Goal: Information Seeking & Learning: Understand process/instructions

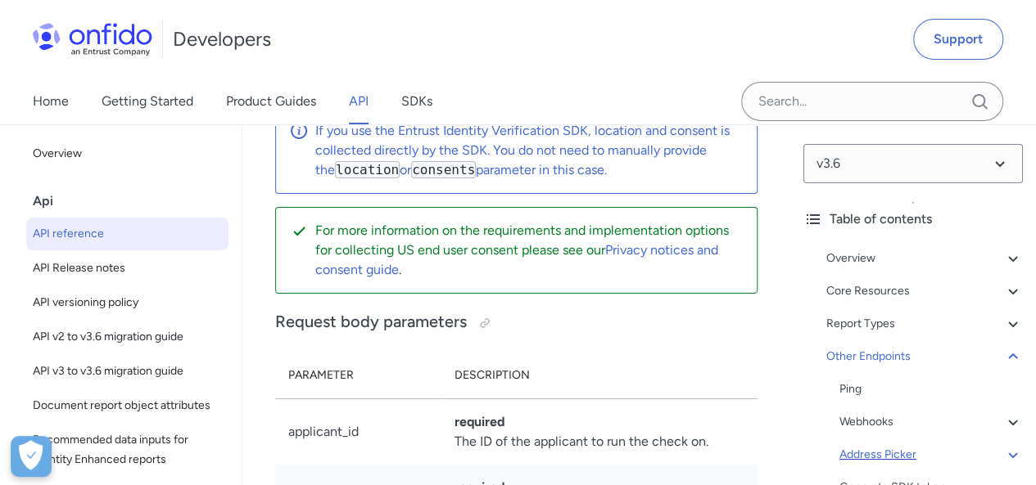
scroll to position [208119, 0]
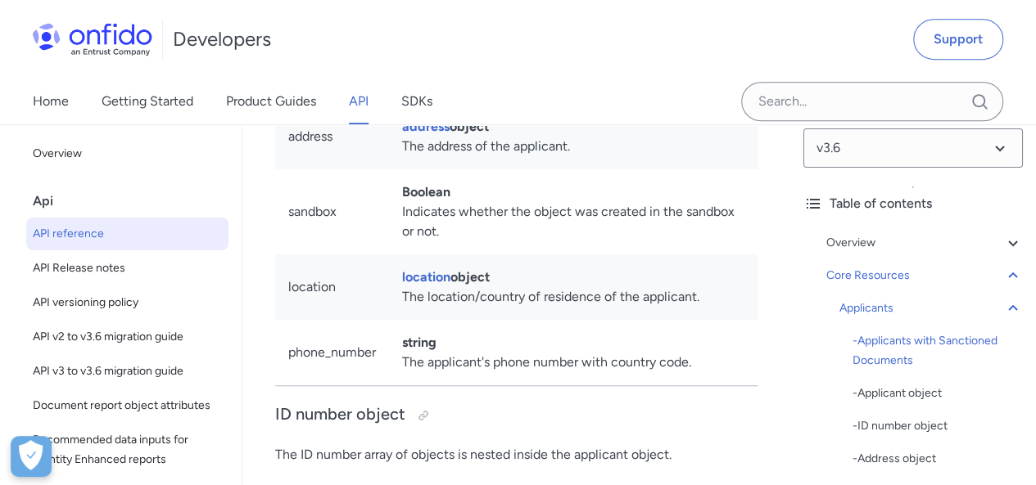
scroll to position [34, 0]
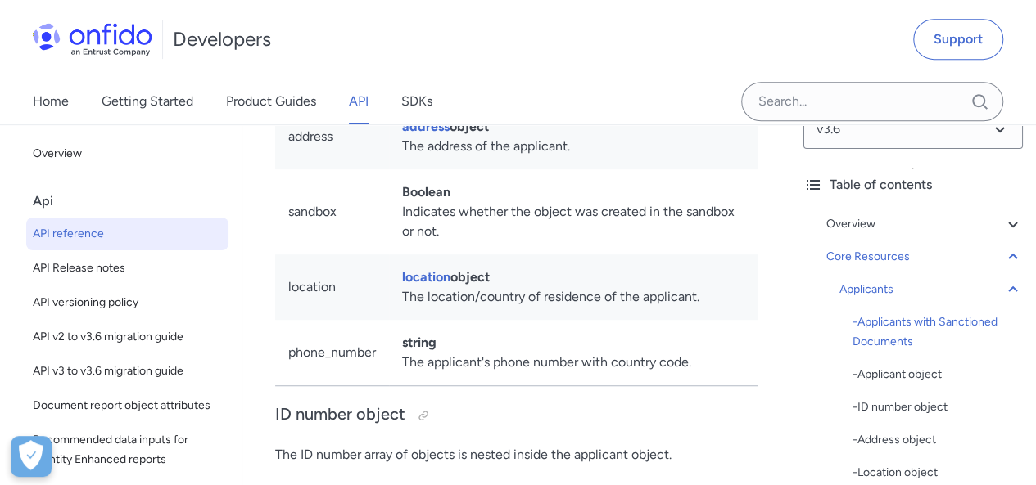
drag, startPoint x: 527, startPoint y: 292, endPoint x: 518, endPoint y: 363, distance: 71.0
drag, startPoint x: 518, startPoint y: 363, endPoint x: 470, endPoint y: 364, distance: 48.3
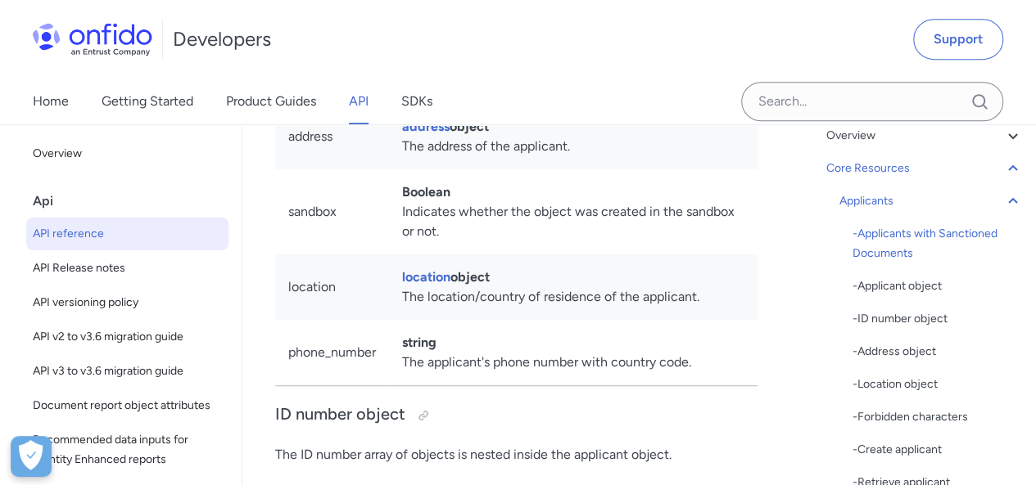
scroll to position [138, 0]
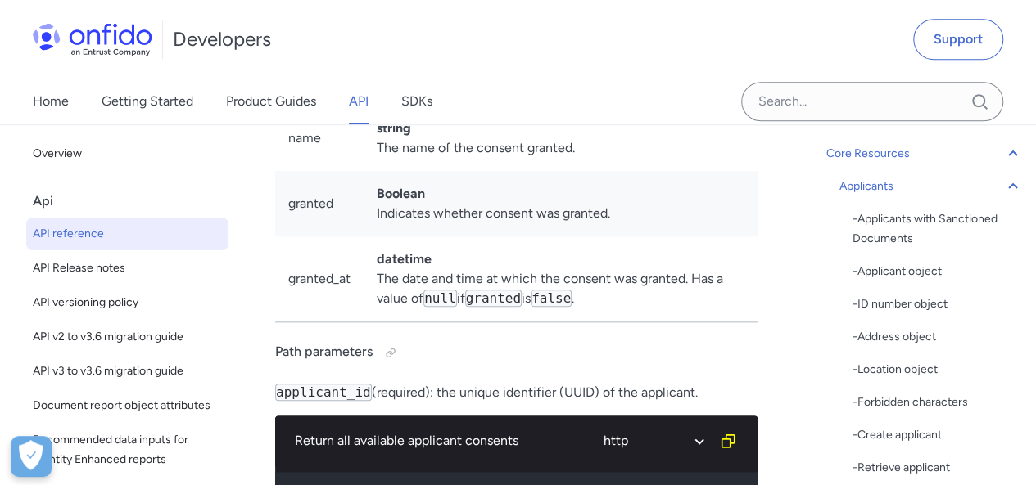
scroll to position [31819, 0]
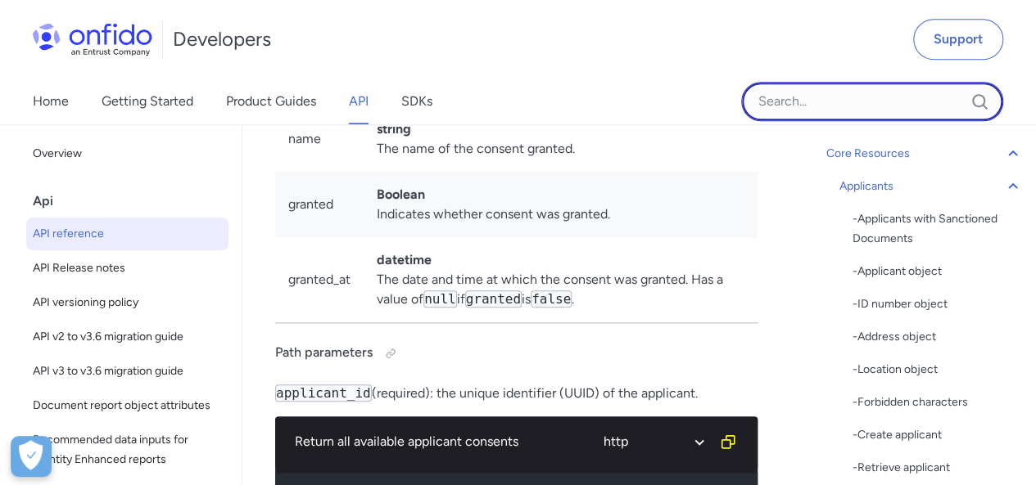
click at [794, 102] on input "Onfido search input field" at bounding box center [872, 101] width 262 height 39
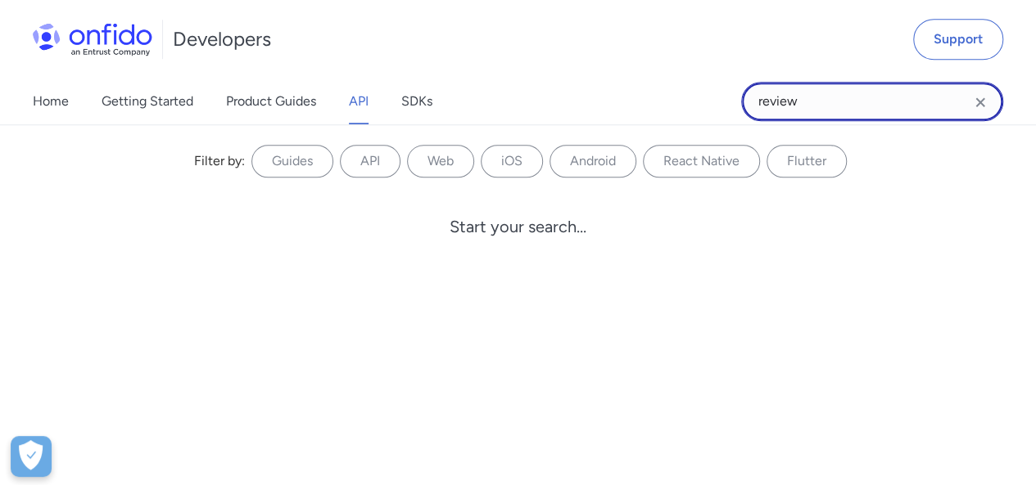
type input "review"
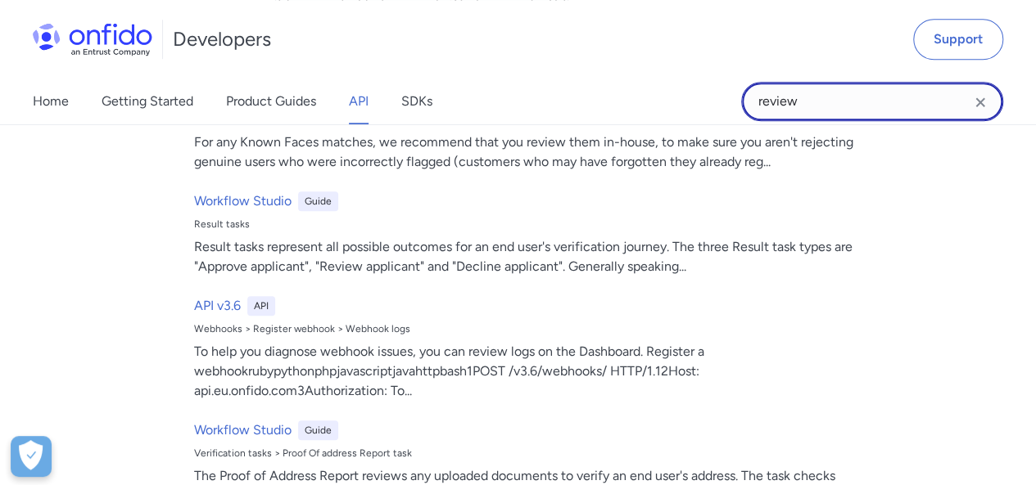
scroll to position [655, 0]
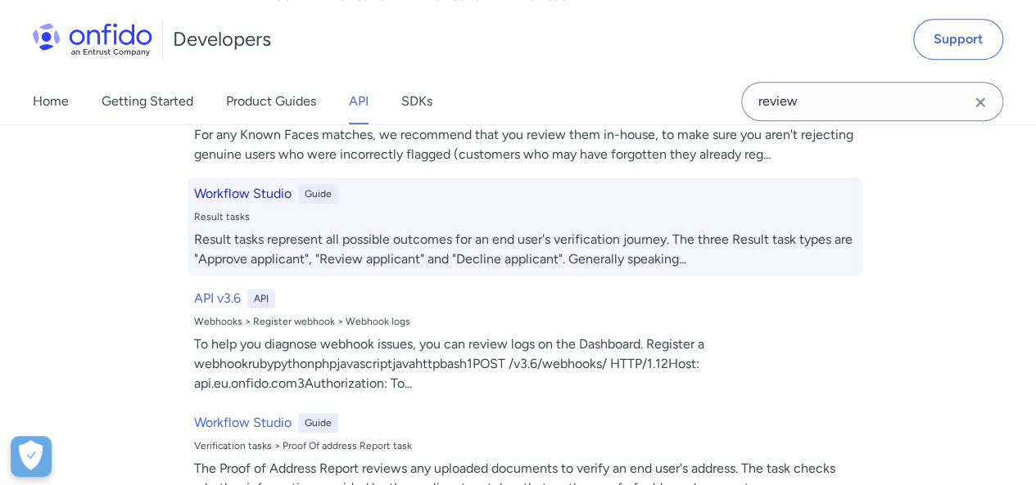
click at [265, 192] on h6 "Workflow Studio" at bounding box center [242, 194] width 97 height 20
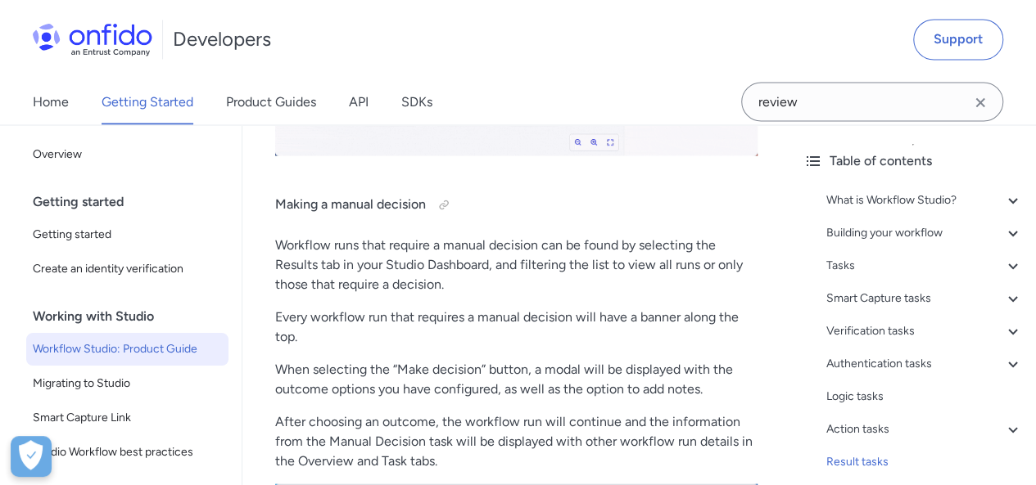
scroll to position [27145, 0]
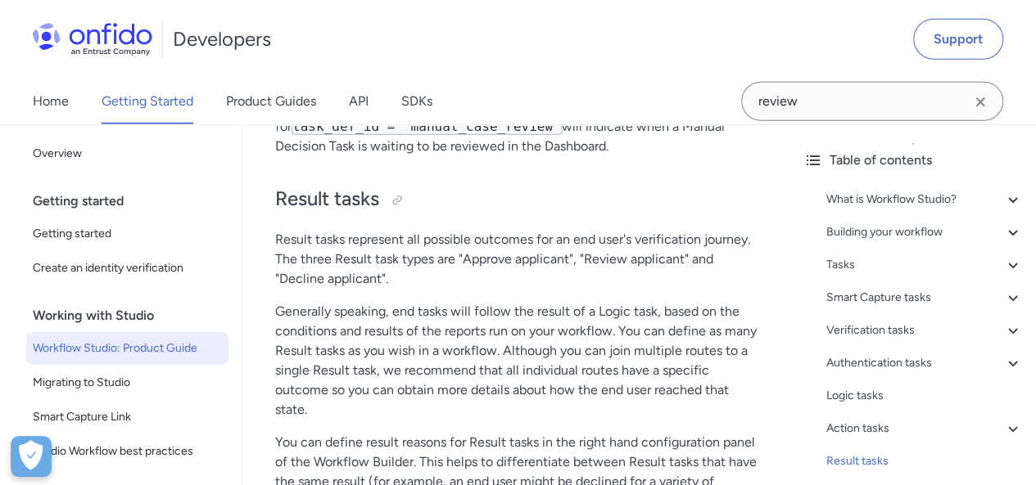
click at [342, 235] on p "Result tasks represent all possible outcomes for an end user's verification jou…" at bounding box center [516, 259] width 482 height 59
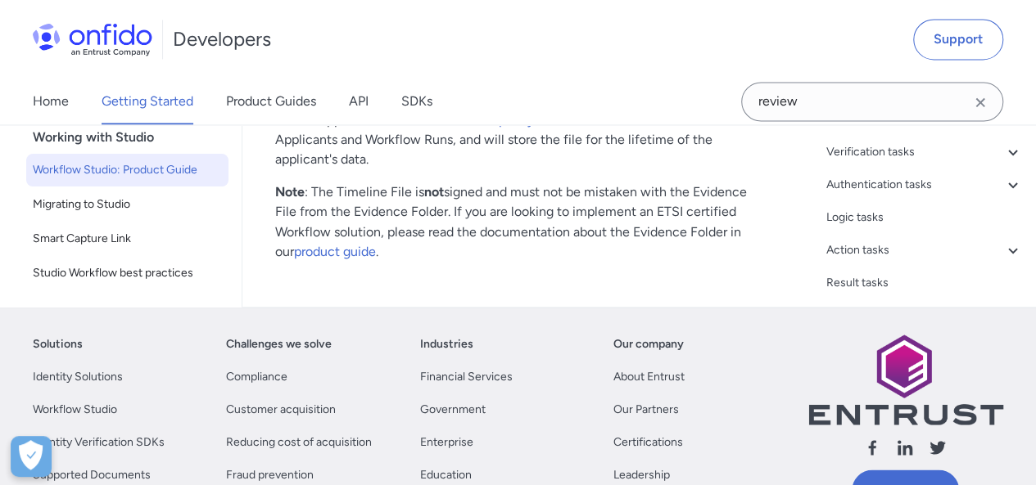
scroll to position [38557, 0]
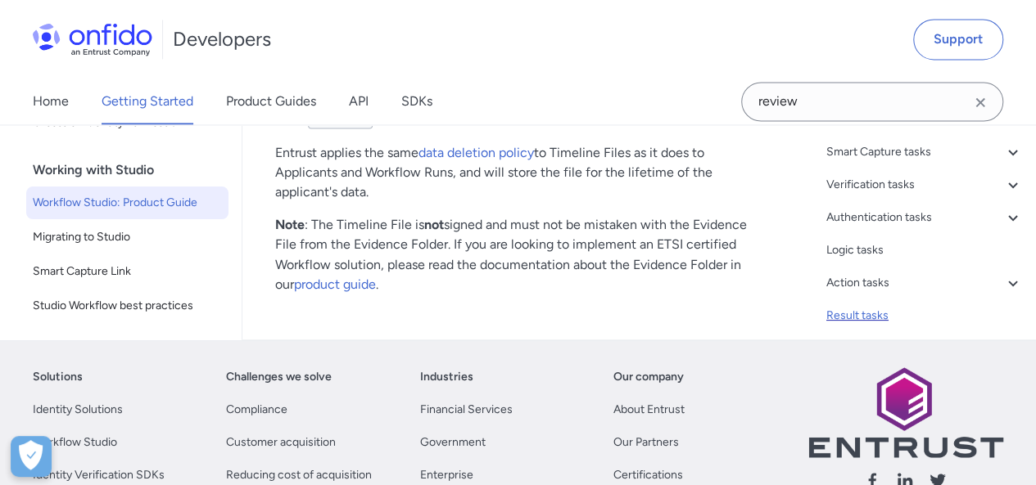
click at [855, 310] on div "Result tasks" at bounding box center [924, 316] width 196 height 20
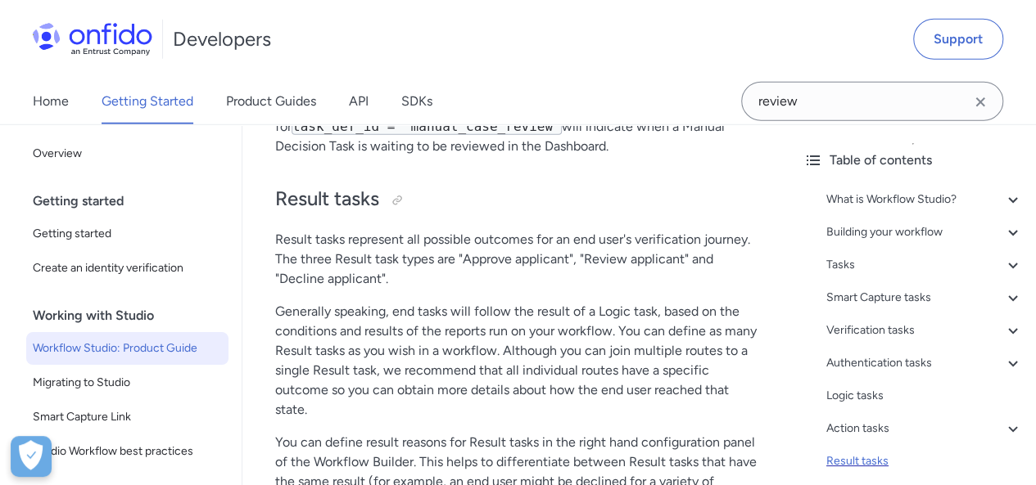
click at [855, 310] on div "What is Workflow Studio? - The Workflow Builder - Workflows - Workflow Runs - V…" at bounding box center [912, 464] width 219 height 563
click at [571, 327] on p "Generally speaking, end tasks will follow the result of a Logic task, based on …" at bounding box center [516, 361] width 482 height 118
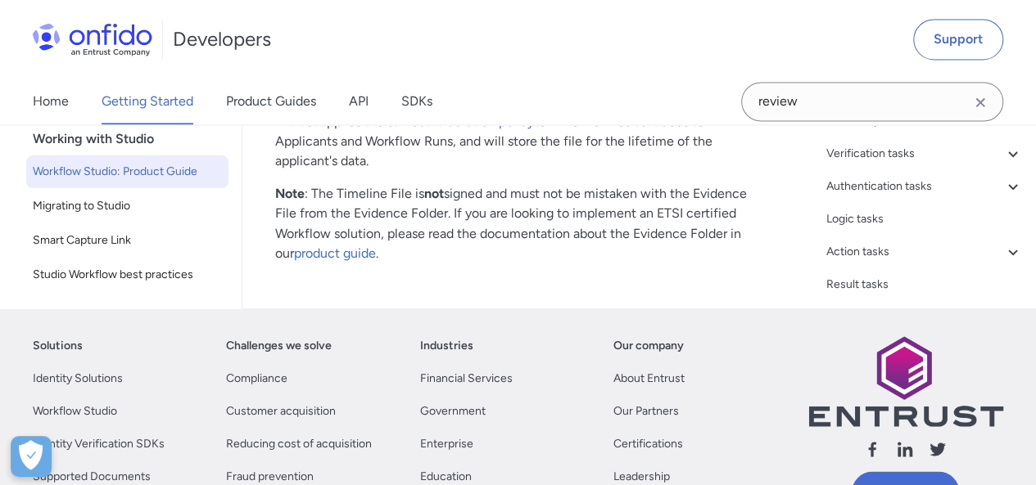
scroll to position [38575, 0]
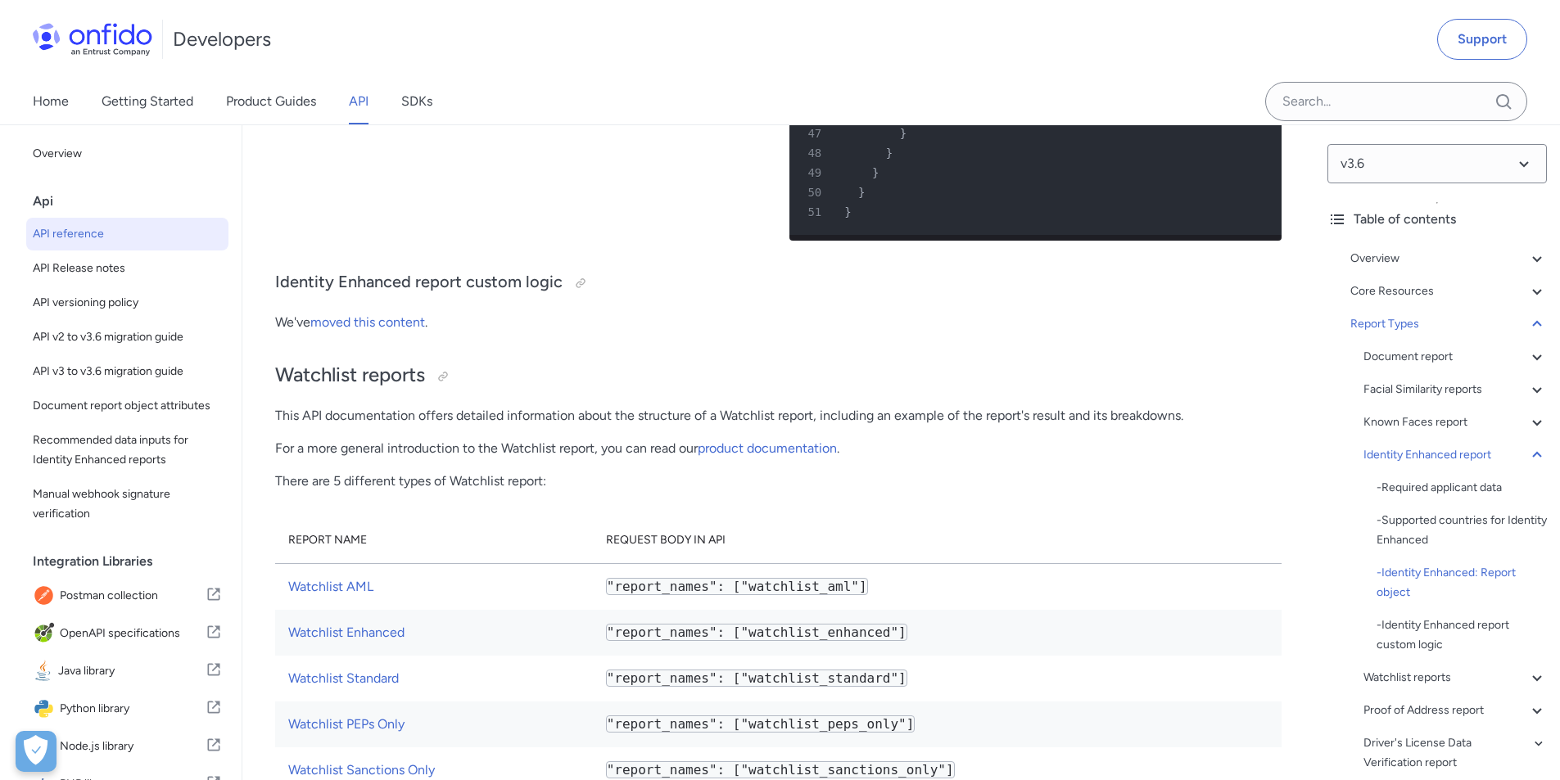
scroll to position [96263, 0]
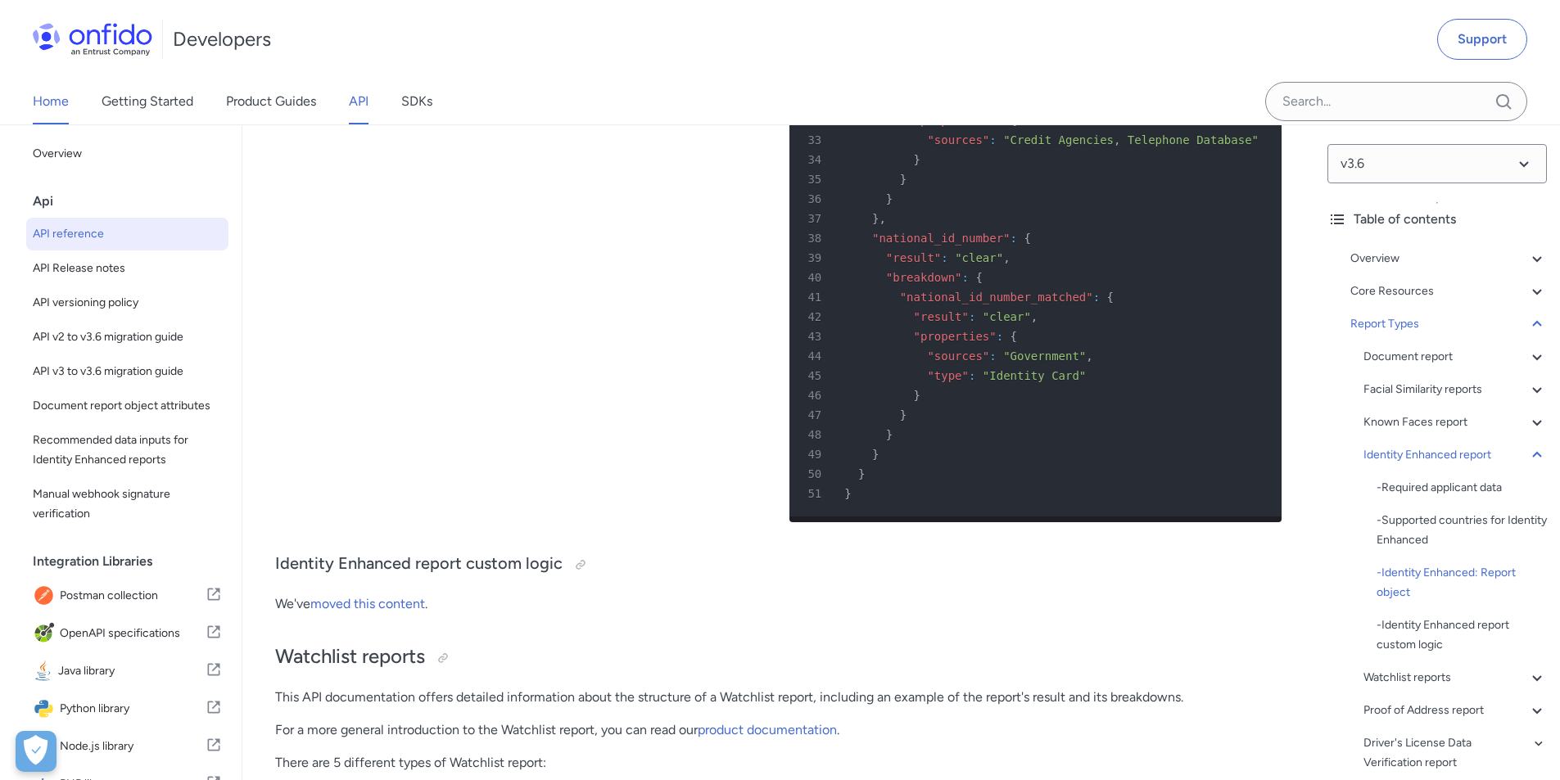
click at [56, 97] on link "Home" at bounding box center [51, 102] width 36 height 46
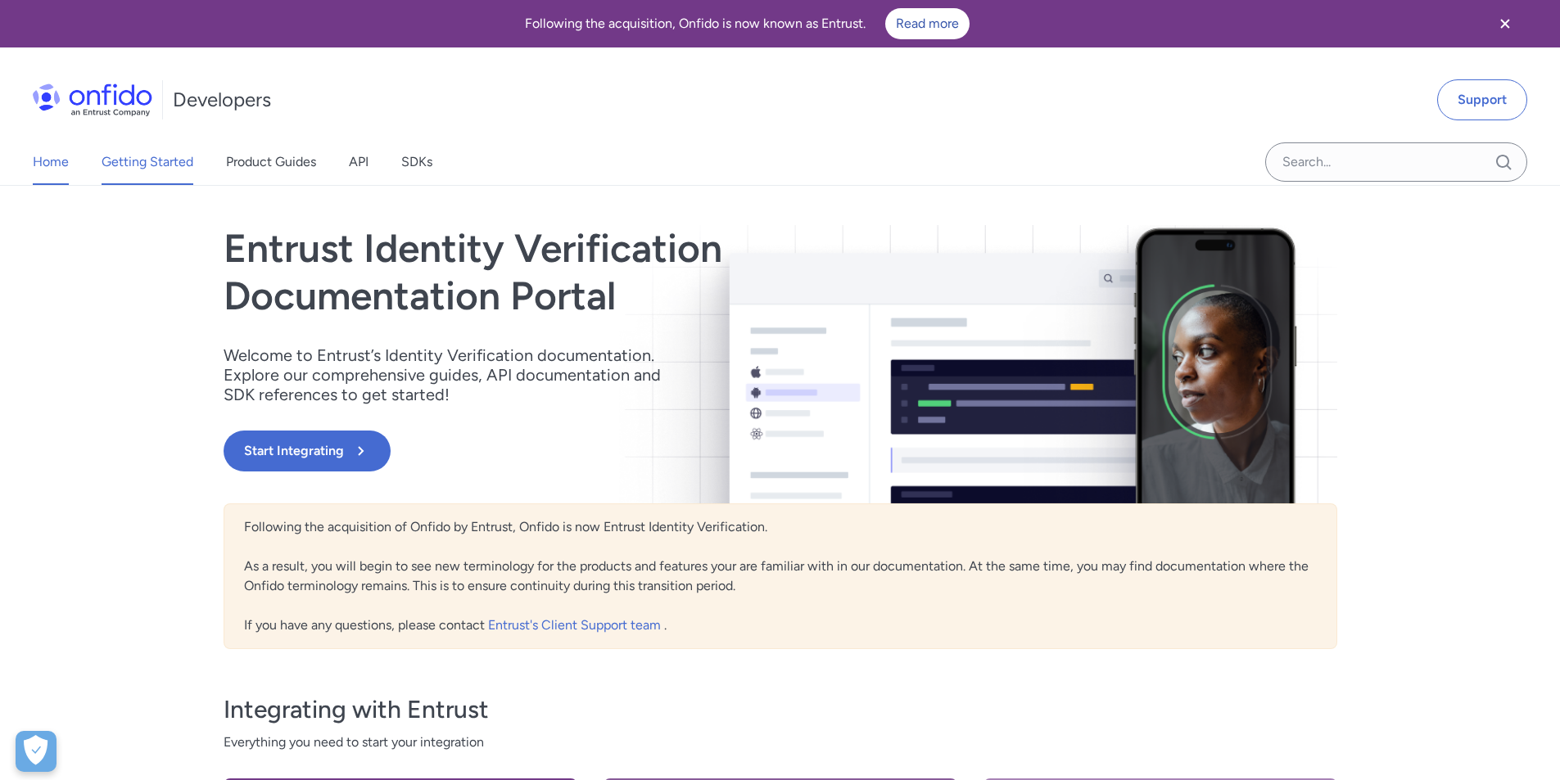
click at [159, 154] on link "Getting Started" at bounding box center [148, 162] width 92 height 46
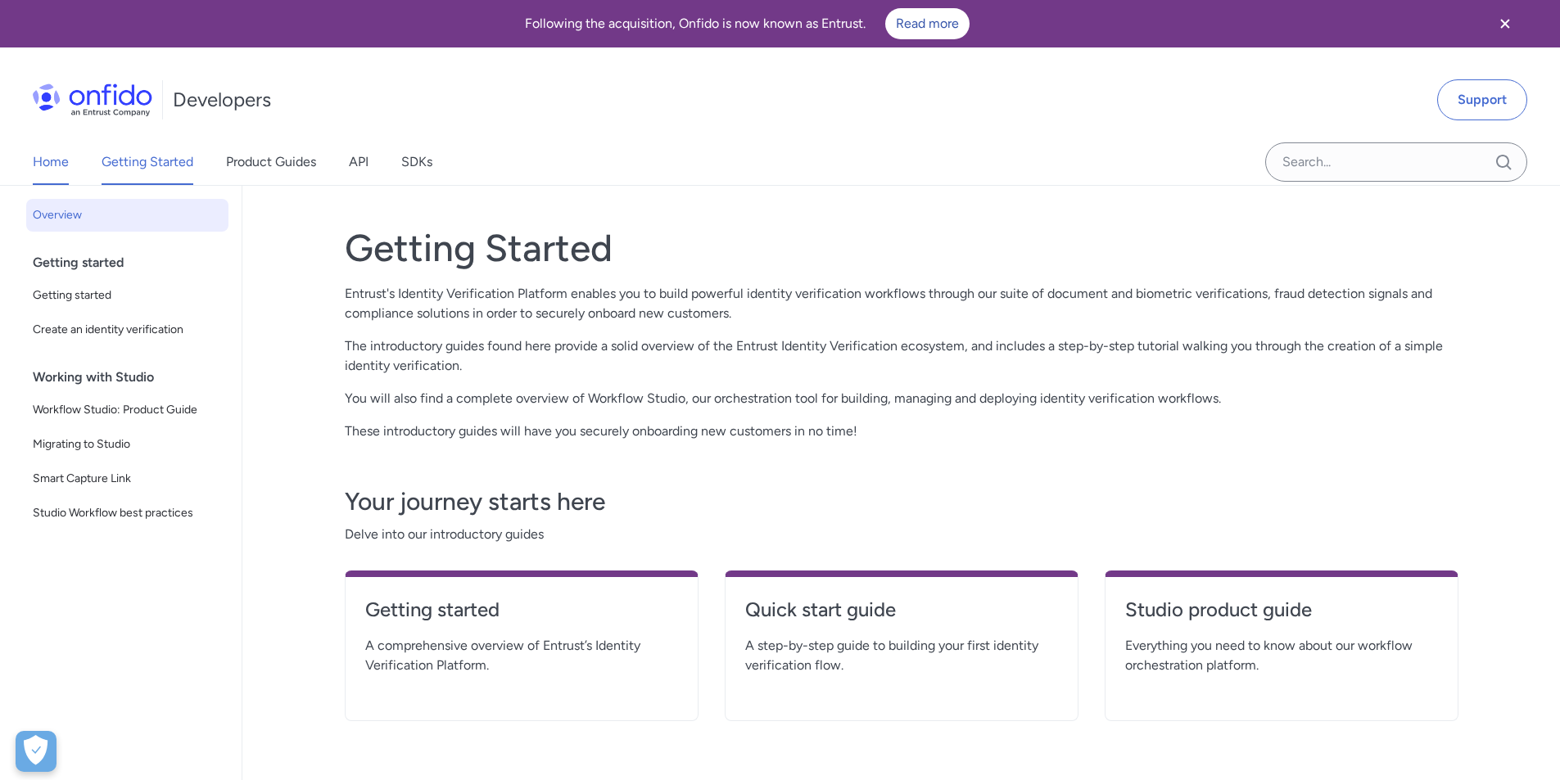
click at [55, 165] on link "Home" at bounding box center [51, 162] width 36 height 46
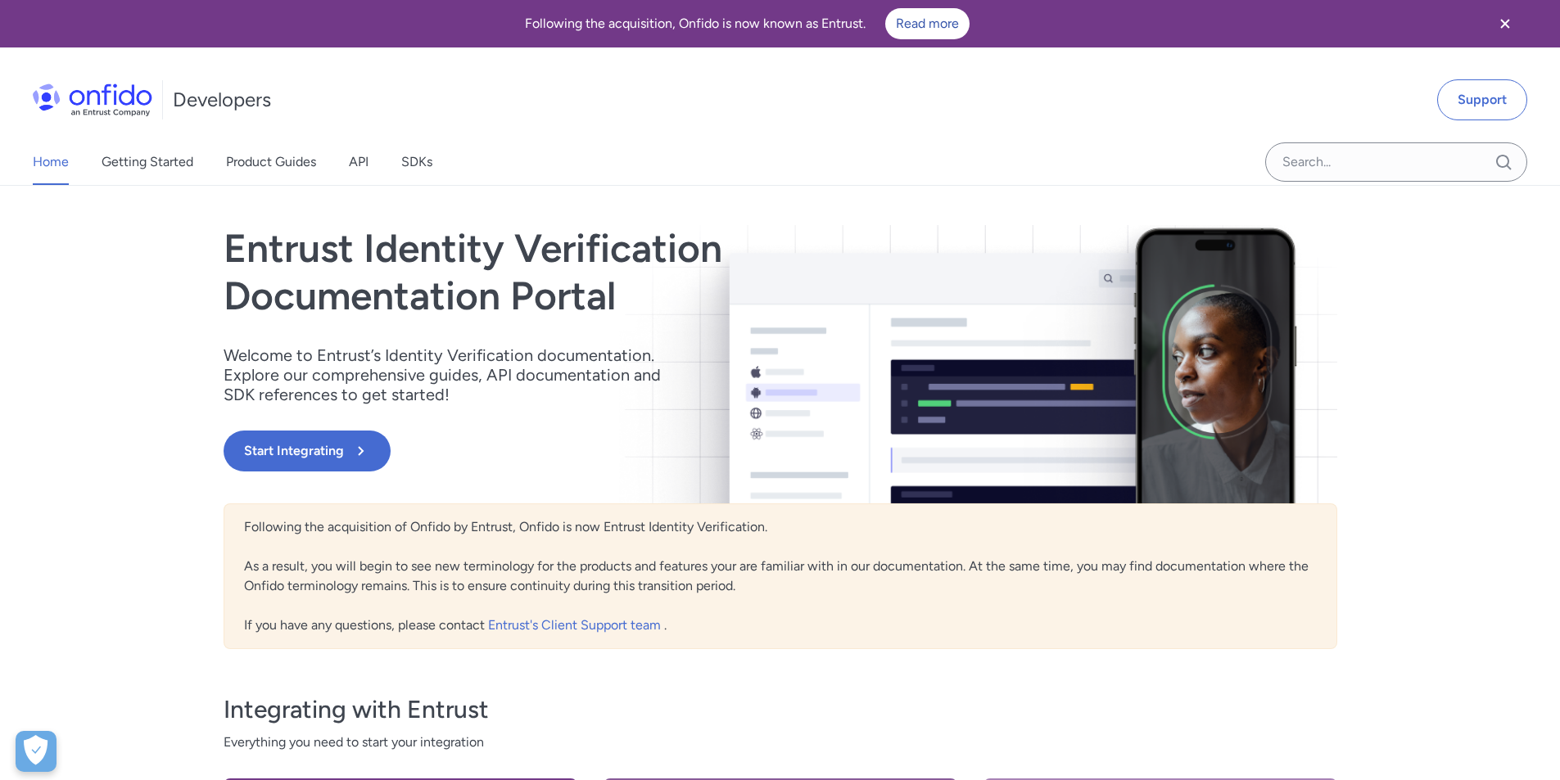
click at [203, 165] on div "Home Getting Started Product Guides API SDKs" at bounding box center [249, 162] width 498 height 46
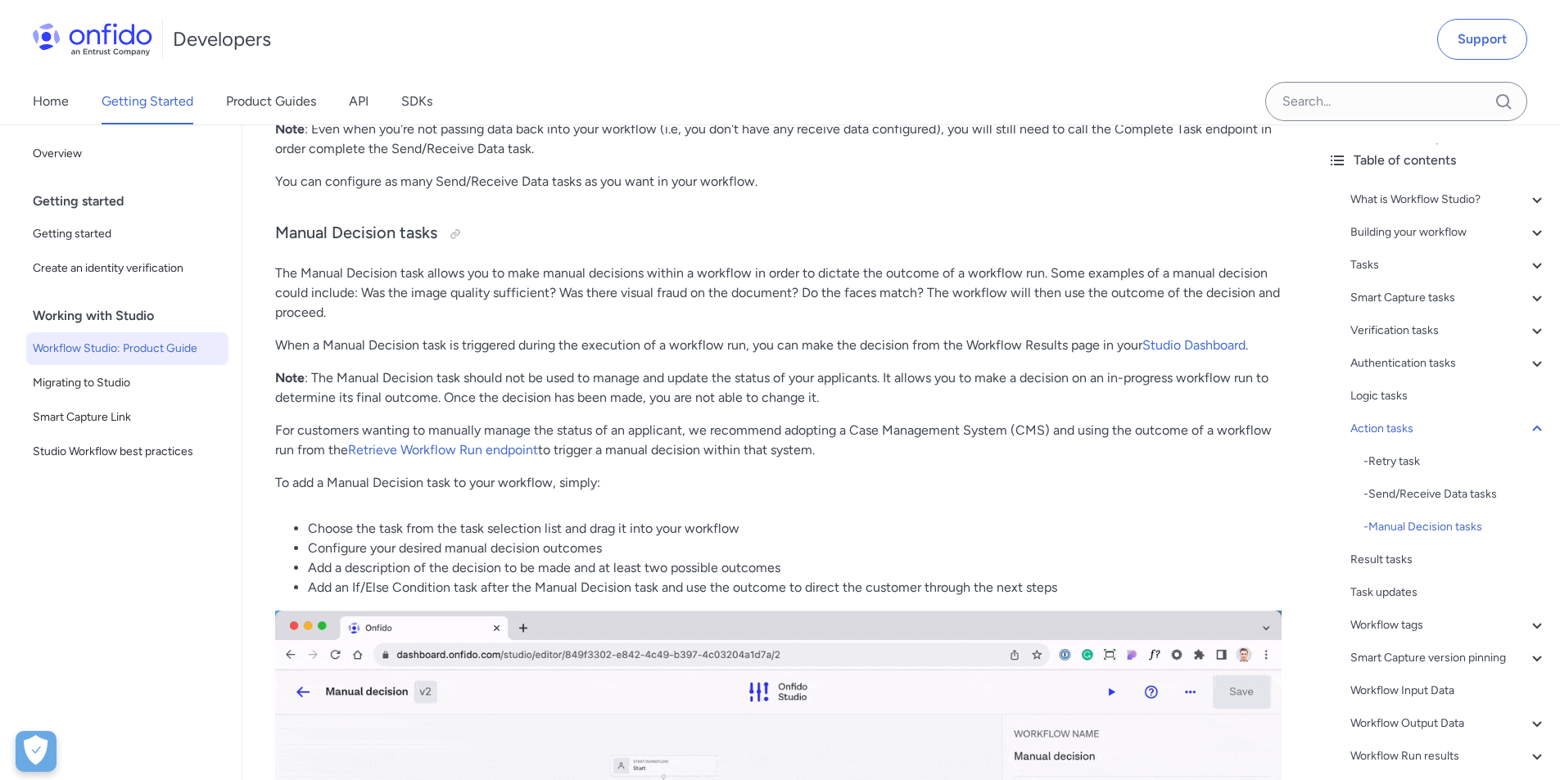
scroll to position [23978, 0]
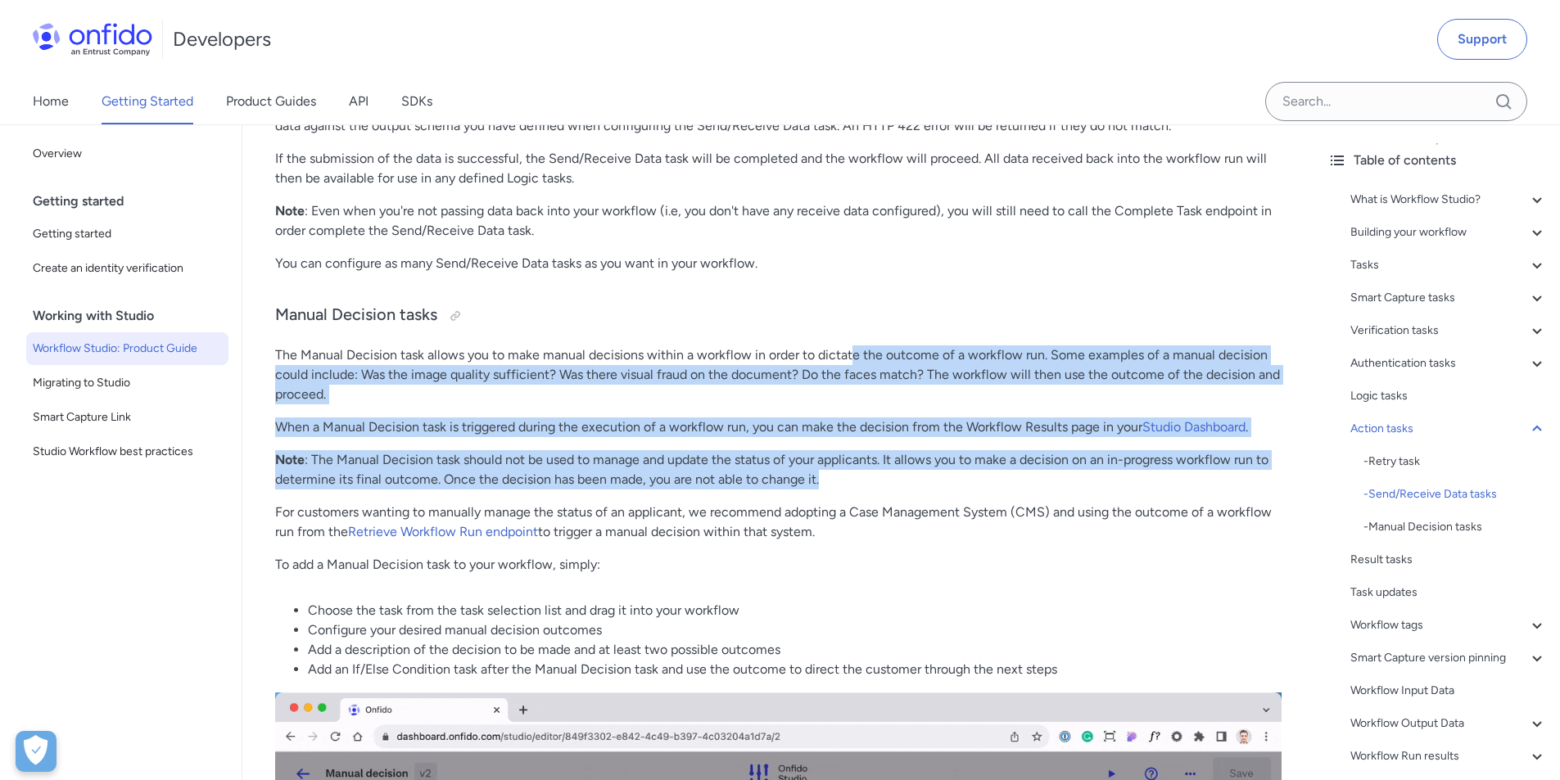
drag, startPoint x: 848, startPoint y: 354, endPoint x: 950, endPoint y: 476, distance: 159.3
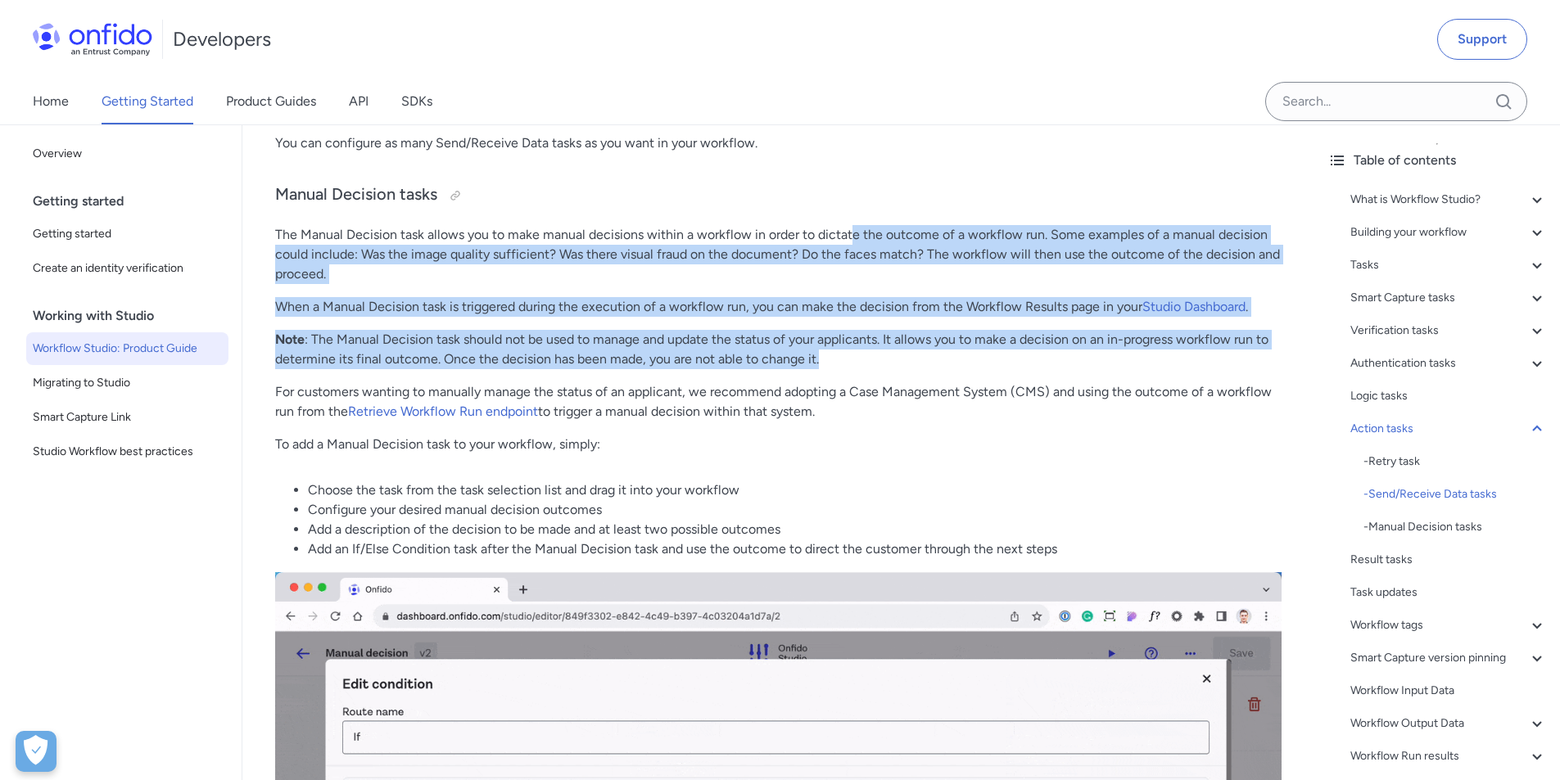
scroll to position [24141, 0]
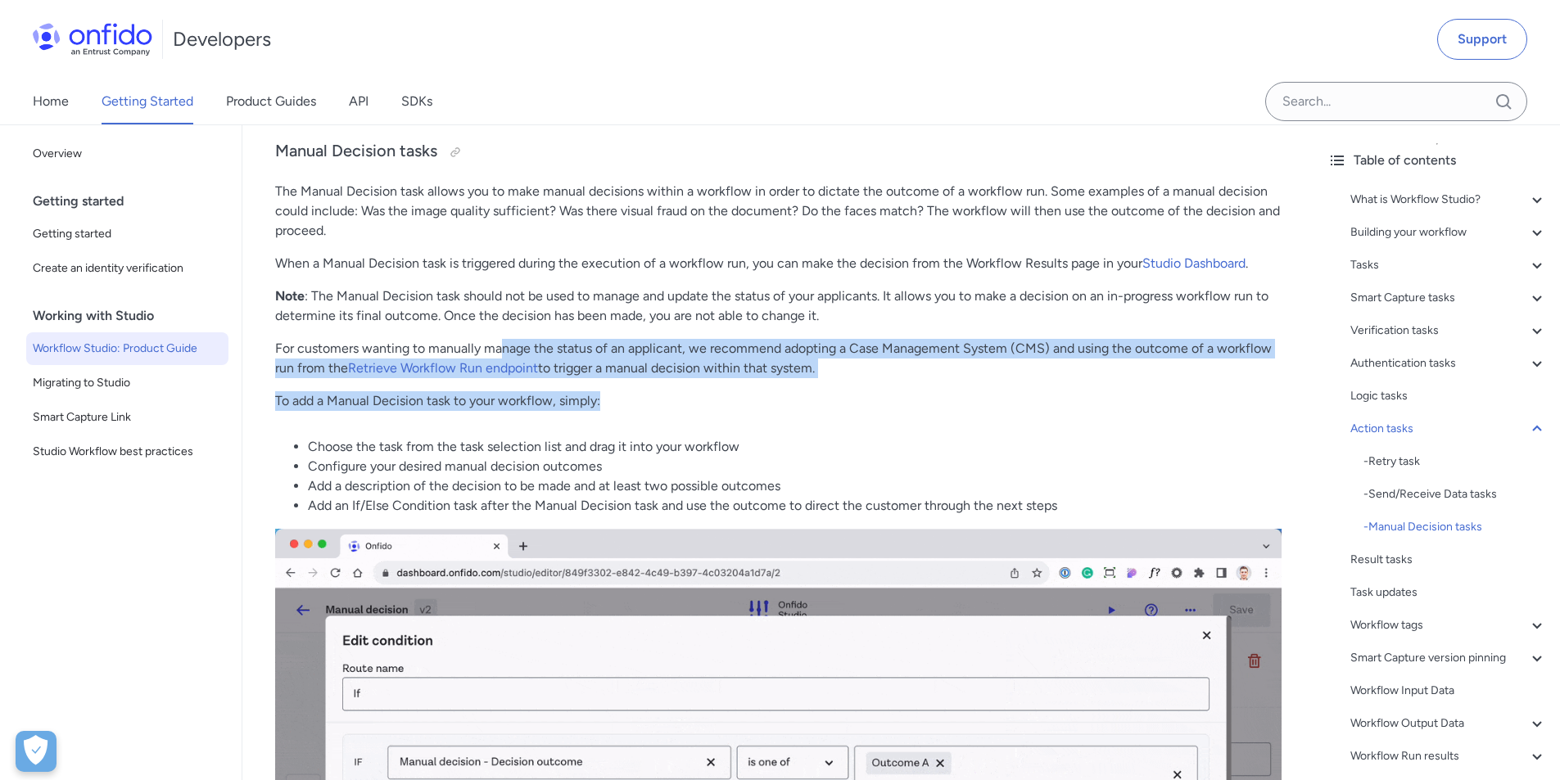
drag, startPoint x: 502, startPoint y: 344, endPoint x: 764, endPoint y: 400, distance: 267.8
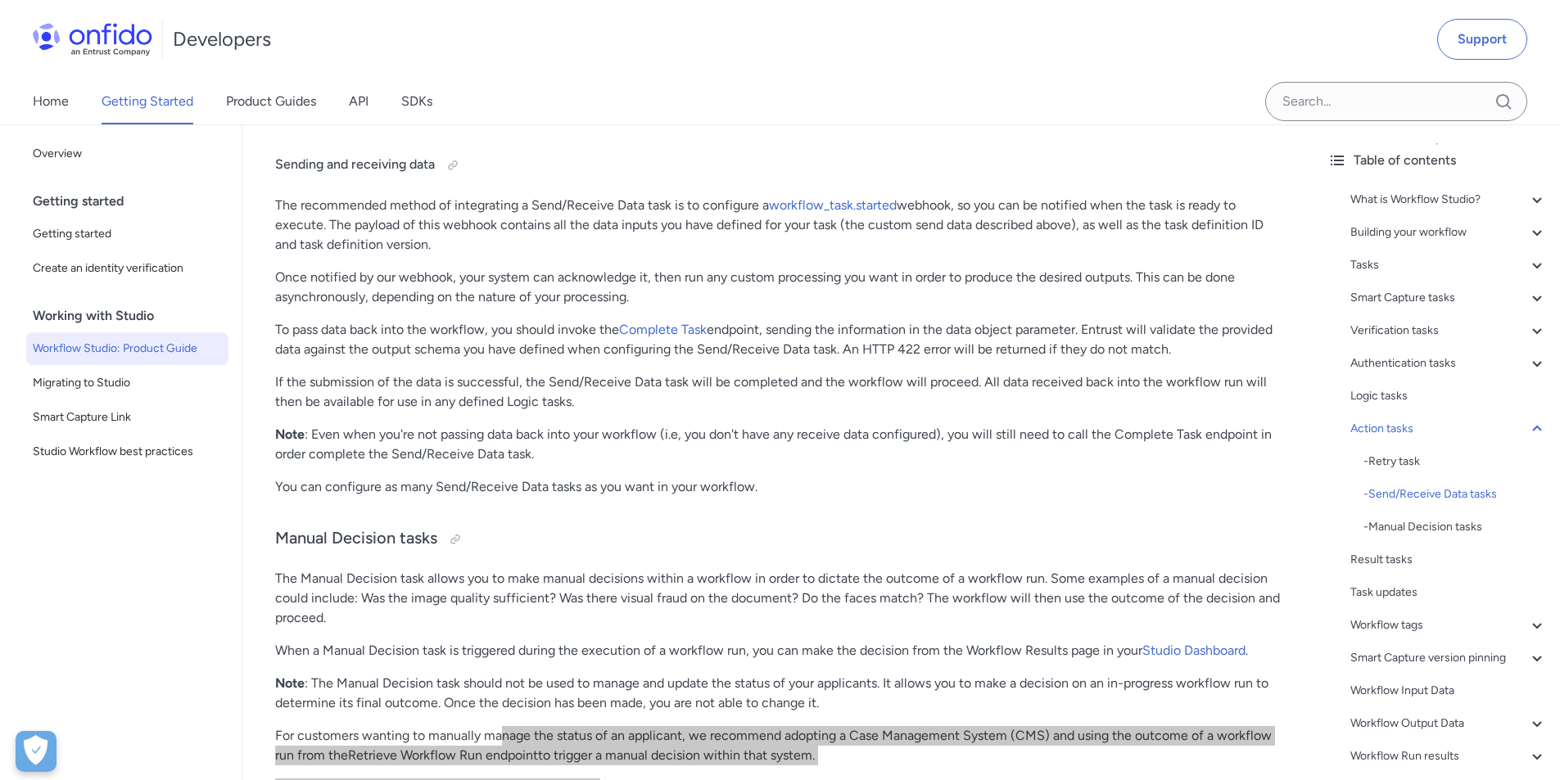
scroll to position [23732, 0]
